Goal: Information Seeking & Learning: Learn about a topic

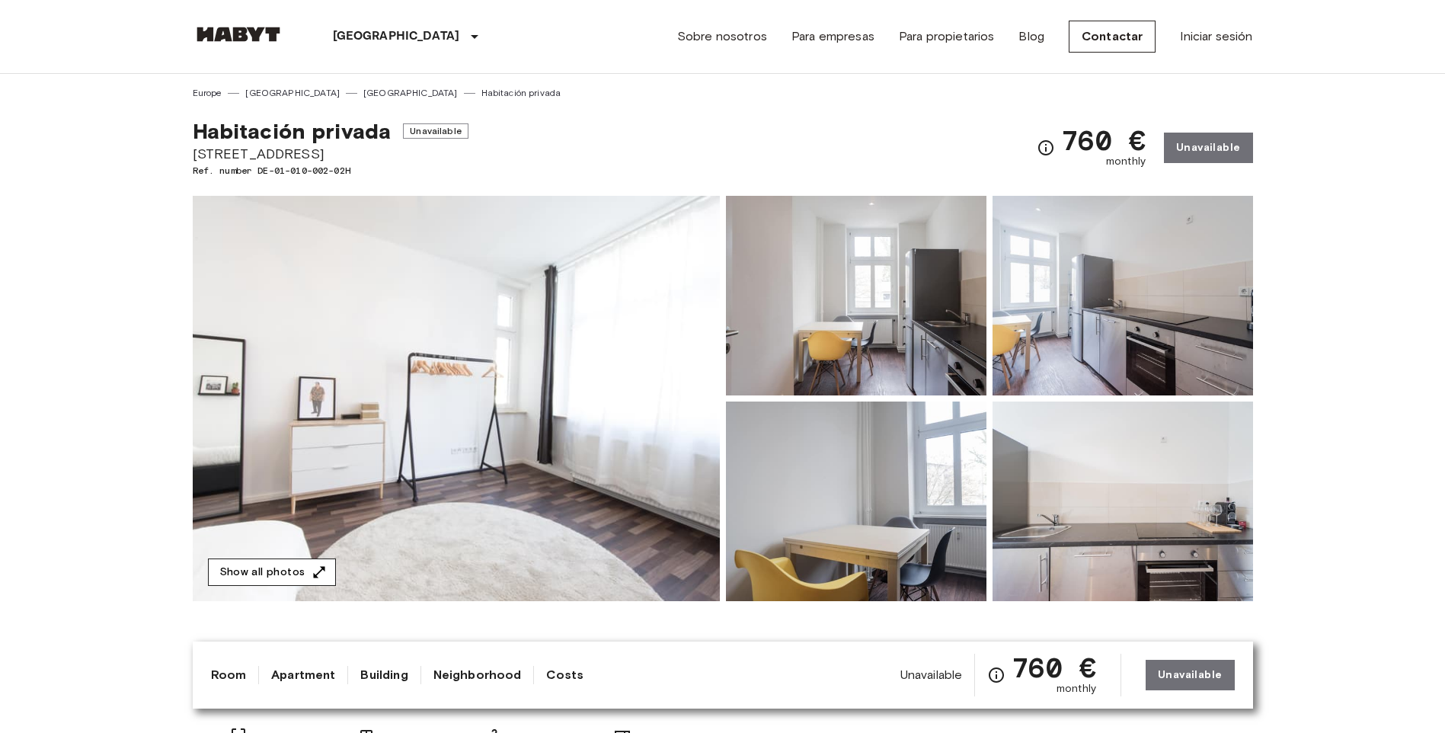
click at [306, 565] on button "Show all photos" at bounding box center [272, 572] width 128 height 28
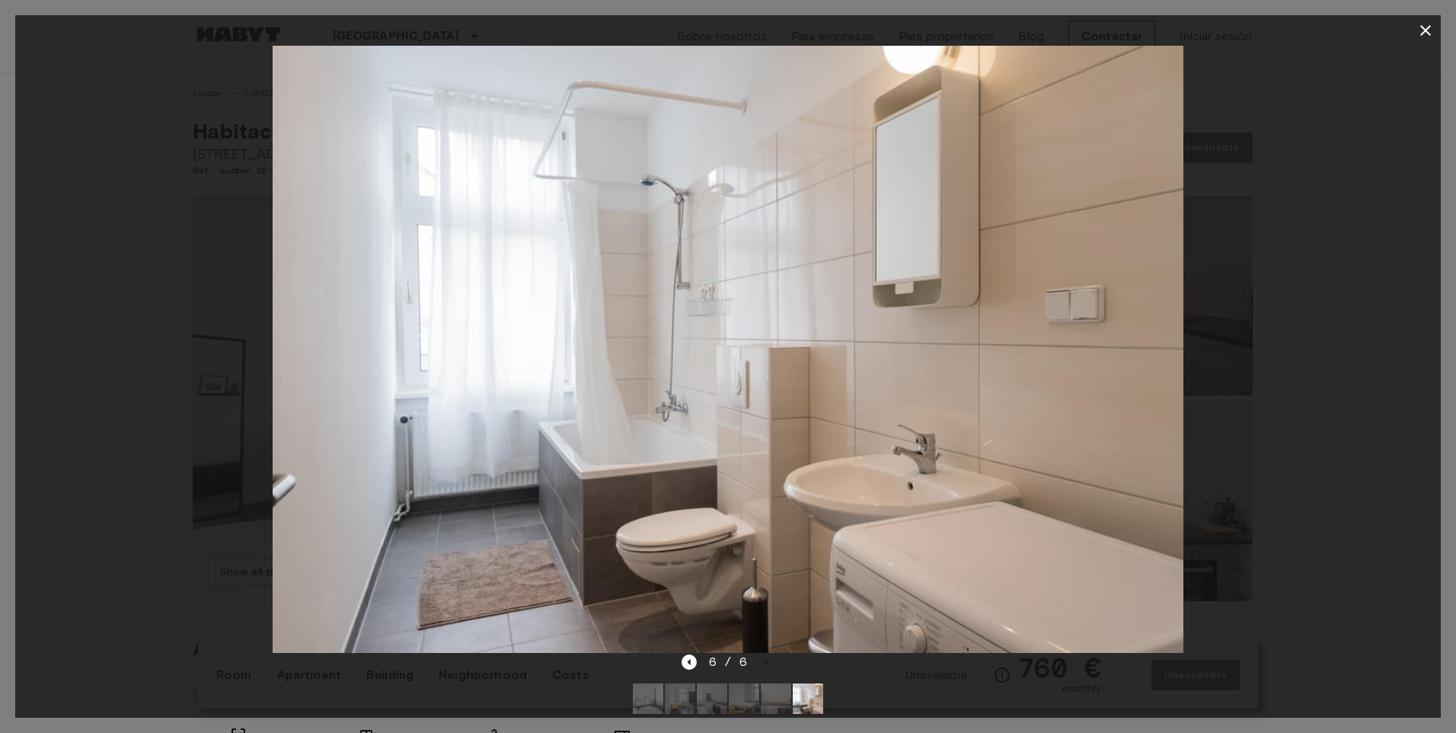
drag, startPoint x: 1317, startPoint y: 228, endPoint x: 1276, endPoint y: 232, distance: 41.3
click at [1297, 228] on div at bounding box center [728, 349] width 1426 height 607
click at [1427, 25] on icon "button" at bounding box center [1425, 30] width 18 height 18
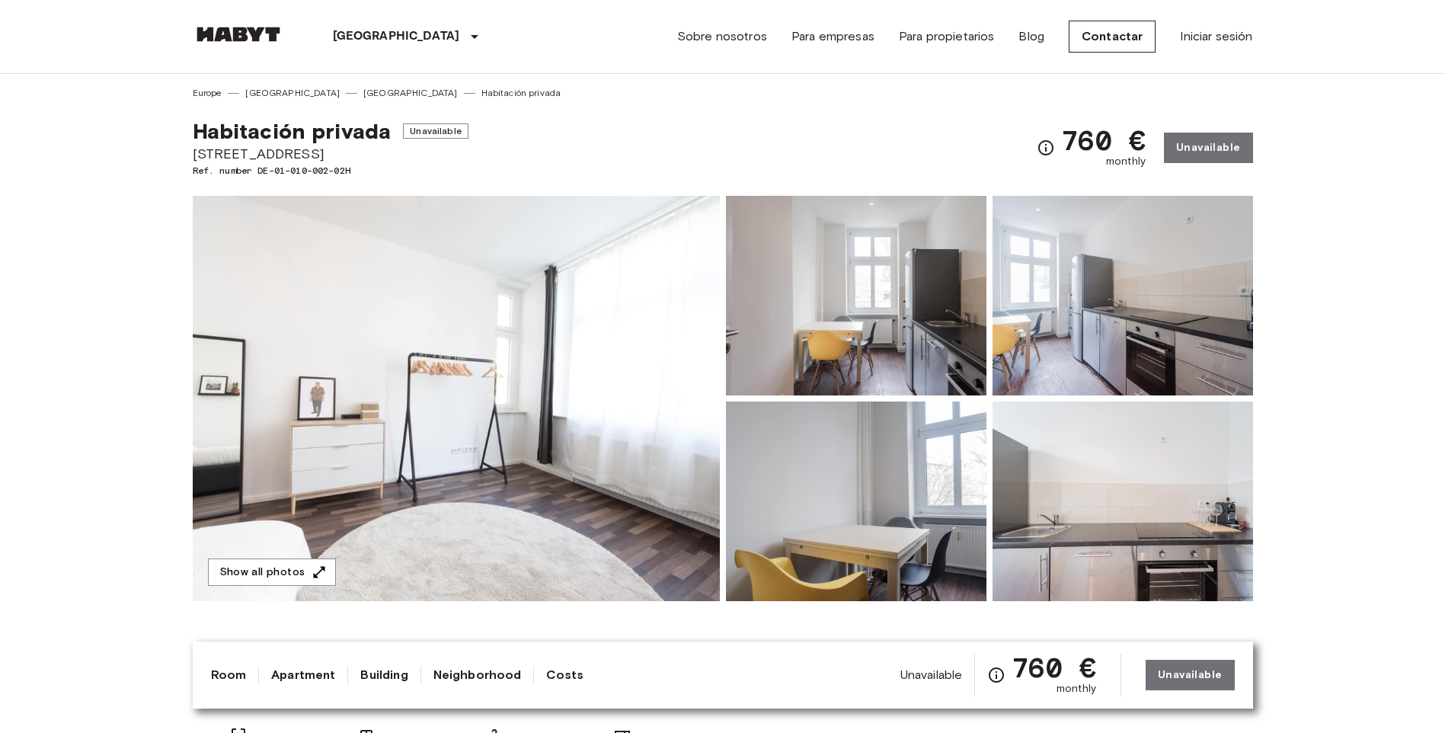
click at [269, 152] on span "Donaustraße 39" at bounding box center [331, 154] width 276 height 20
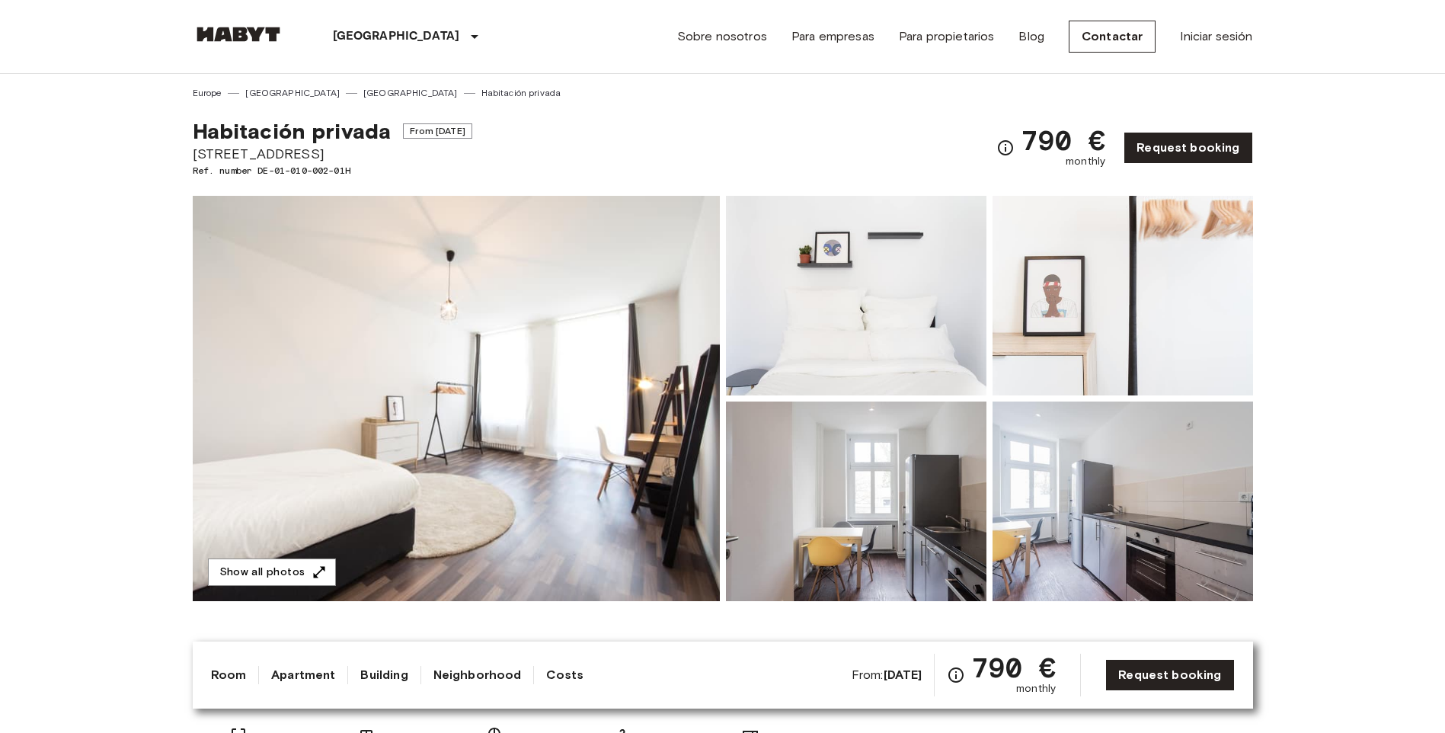
click at [247, 155] on span "[STREET_ADDRESS]" at bounding box center [332, 154] width 279 height 20
click at [247, 155] on span "Donaustraße 39" at bounding box center [332, 154] width 279 height 20
copy span "Donaustraße 39"
